Goal: Task Accomplishment & Management: Manage account settings

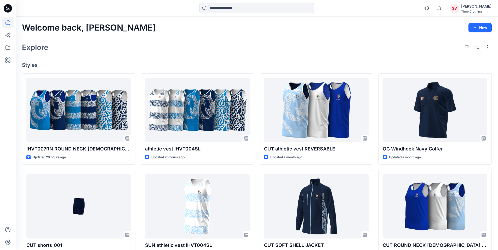
click at [306, 40] on div "Welcome back, Stuart New Explore Styles IHVT007RN ROUND NECK LADIES VEST Update…" at bounding box center [257, 200] width 482 height 366
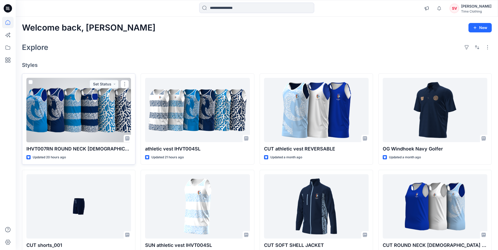
click at [71, 113] on div at bounding box center [78, 110] width 105 height 65
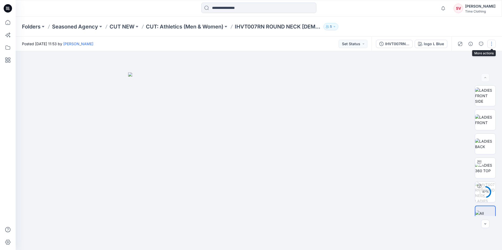
click at [489, 44] on button "button" at bounding box center [491, 44] width 8 height 8
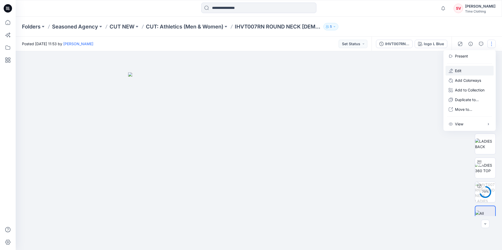
click at [468, 75] on button "Edit" at bounding box center [469, 71] width 48 height 10
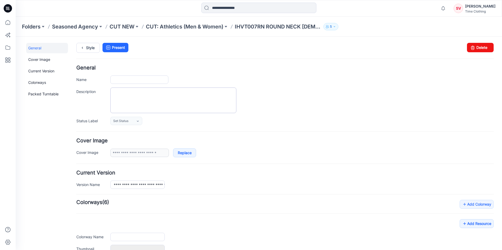
type input "**********"
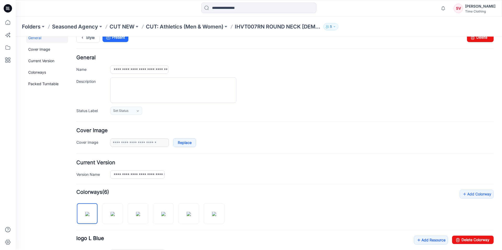
scroll to position [7, 0]
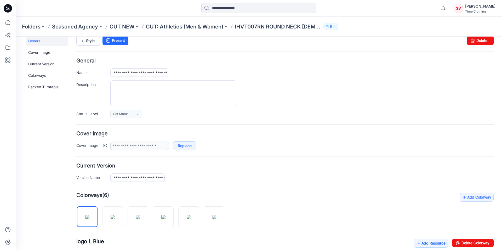
click at [104, 145] on link at bounding box center [105, 146] width 4 height 4
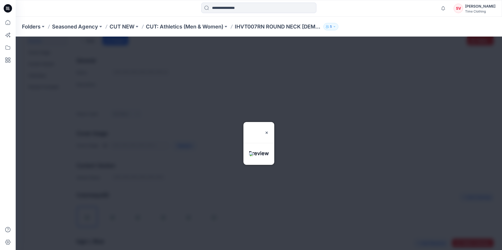
click at [104, 145] on div at bounding box center [259, 144] width 486 height 214
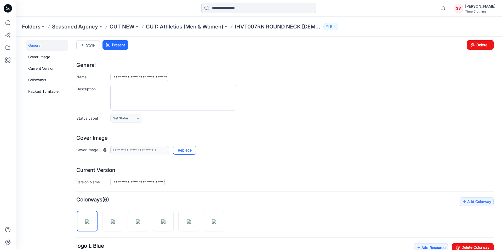
scroll to position [0, 0]
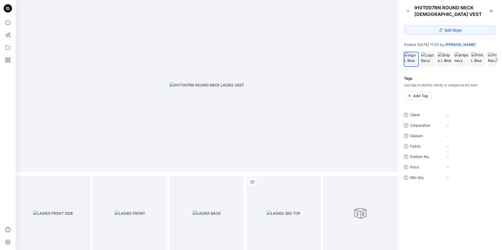
scroll to position [2, 0]
click at [492, 12] on icon at bounding box center [491, 11] width 2 height 2
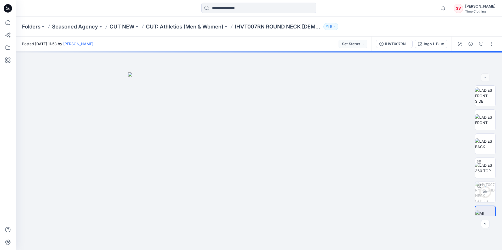
click at [202, 27] on p "CUT: Athletics (Men & Women)" at bounding box center [184, 26] width 77 height 7
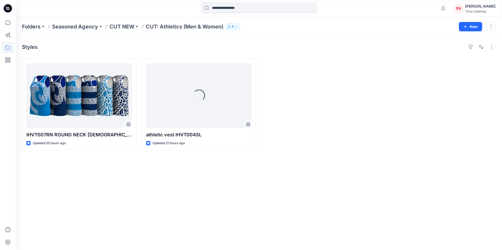
click at [234, 29] on p "5" at bounding box center [233, 27] width 2 height 6
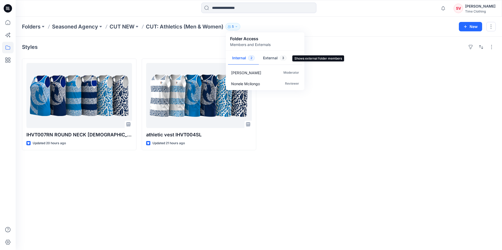
click at [268, 58] on button "External 3" at bounding box center [275, 58] width 32 height 13
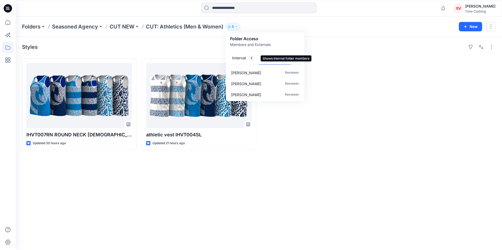
click at [246, 57] on button "Internal 2" at bounding box center [243, 58] width 31 height 13
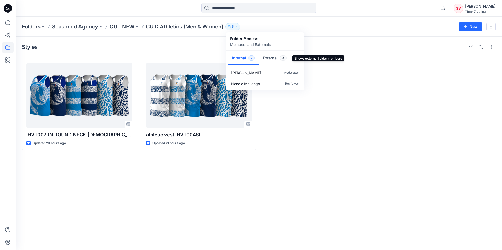
click at [269, 59] on button "External 3" at bounding box center [275, 58] width 32 height 13
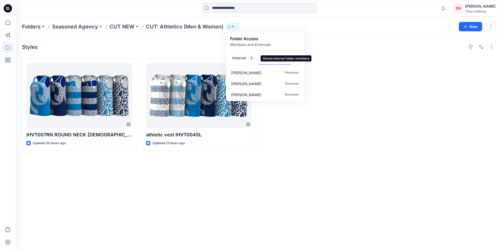
click at [244, 59] on button "Internal 2" at bounding box center [243, 58] width 31 height 13
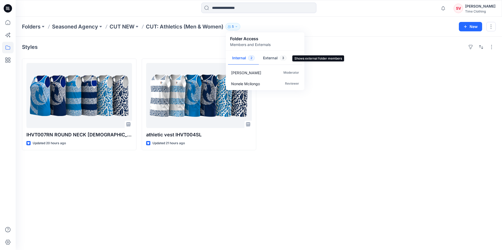
click at [266, 56] on button "External 3" at bounding box center [275, 58] width 32 height 13
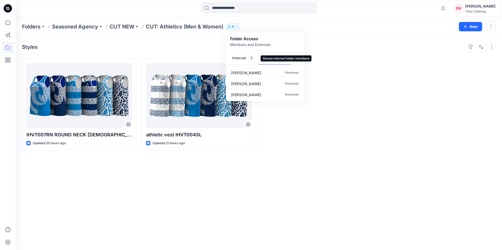
click at [239, 58] on button "Internal 2" at bounding box center [243, 58] width 31 height 13
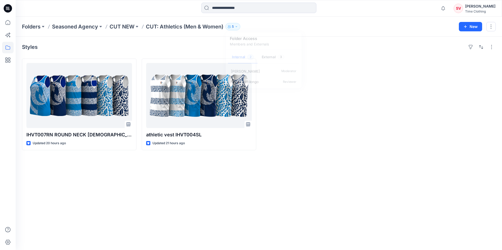
drag, startPoint x: 426, startPoint y: 117, endPoint x: 458, endPoint y: 30, distance: 93.1
click at [428, 116] on div at bounding box center [438, 105] width 115 height 92
click at [188, 27] on p "CUT: Athletics (Men & Women)" at bounding box center [184, 26] width 77 height 7
click at [123, 26] on p "CUT NEW" at bounding box center [122, 26] width 25 height 7
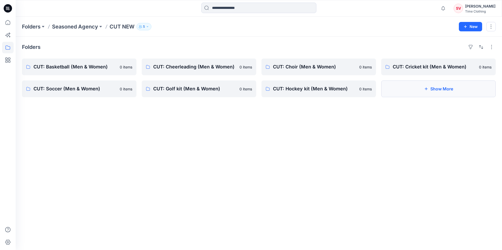
click at [402, 92] on button "Show More" at bounding box center [438, 89] width 115 height 17
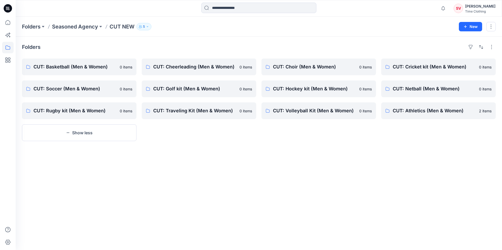
click at [337, 187] on div "Folders CUT: Basketball (Men & Women) 0 items CUT: Soccer (Men & Women) 0 items…" at bounding box center [259, 144] width 486 height 214
click at [447, 111] on p "CUT: Athletics (Men & Women)" at bounding box center [438, 110] width 90 height 7
